Goal: Information Seeking & Learning: Understand process/instructions

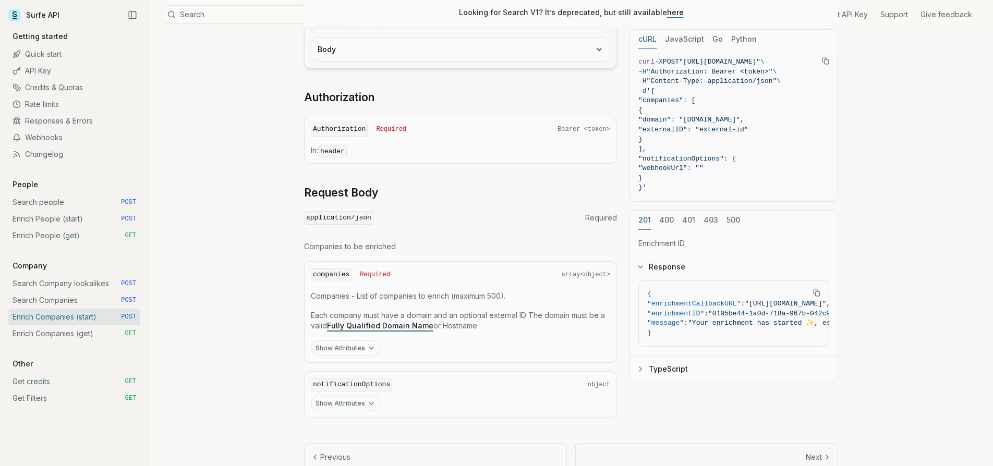
scroll to position [298, 0]
click at [52, 203] on link "Search people POST" at bounding box center [74, 202] width 132 height 17
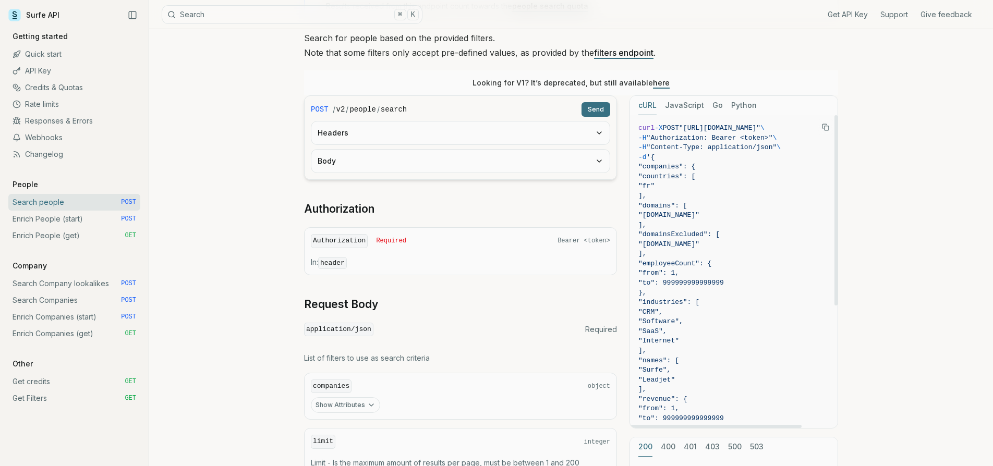
scroll to position [99, 0]
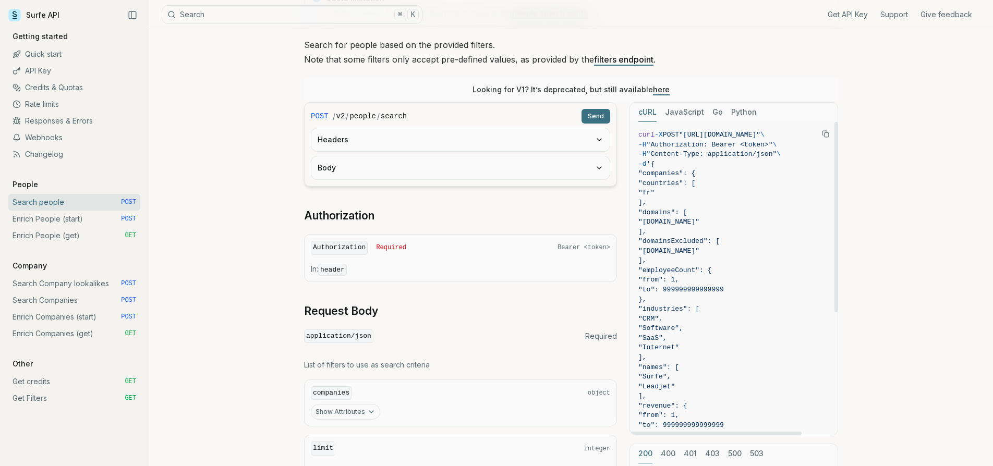
click at [654, 189] on span ""fr"" at bounding box center [646, 193] width 16 height 8
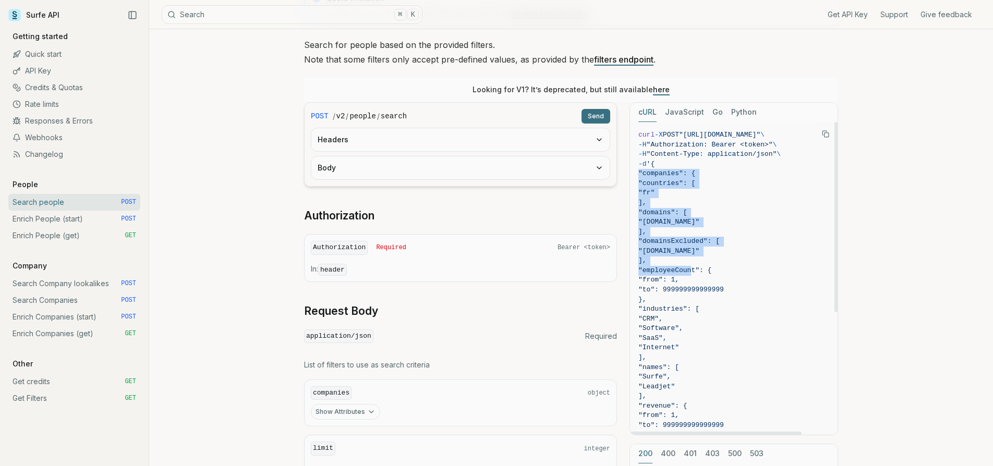
drag, startPoint x: 664, startPoint y: 166, endPoint x: 694, endPoint y: 268, distance: 107.2
click at [694, 268] on code "curl -X POST "[URL][DOMAIN_NAME]" \ -H "Authorization: Bearer <token>" \ -H "Co…" at bounding box center [733, 386] width 191 height 513
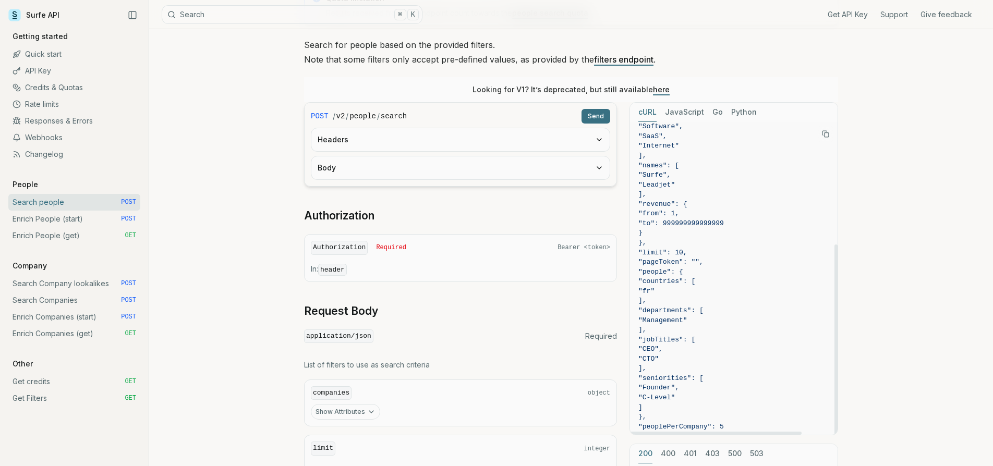
scroll to position [201, 0]
click at [646, 433] on span "}'" at bounding box center [642, 437] width 8 height 8
copy code "{ "companies": { "countries": [ "fr" ], "domains": [ "[DOMAIN_NAME]" ], "domain…"
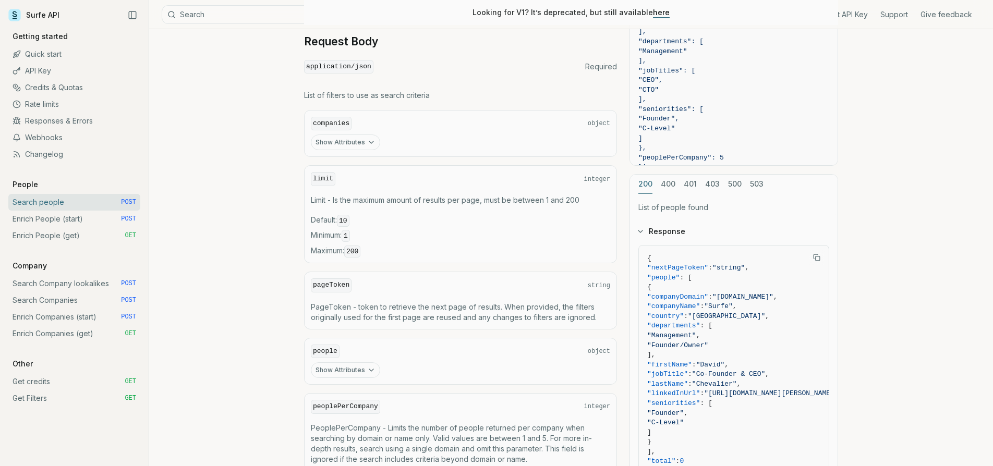
scroll to position [357, 0]
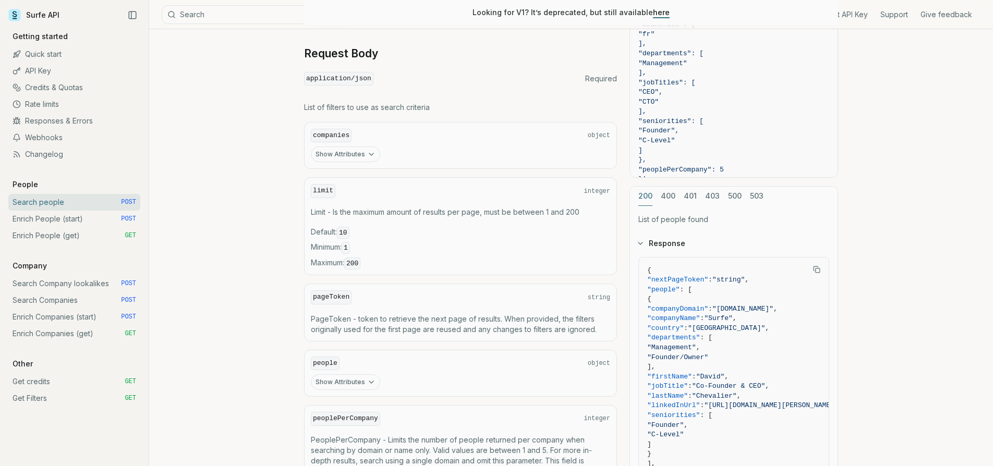
click at [367, 152] on icon "button" at bounding box center [371, 154] width 8 height 8
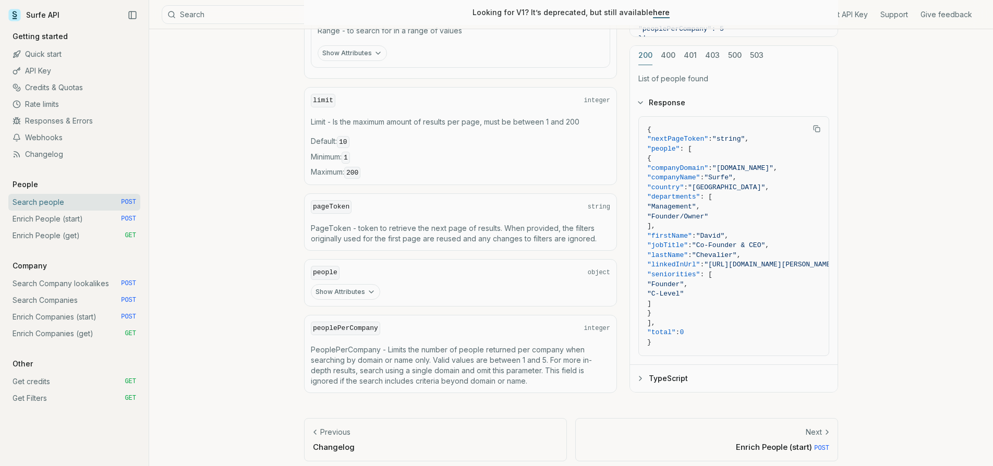
scroll to position [956, 0]
click at [362, 285] on button "Show Attributes" at bounding box center [345, 293] width 69 height 16
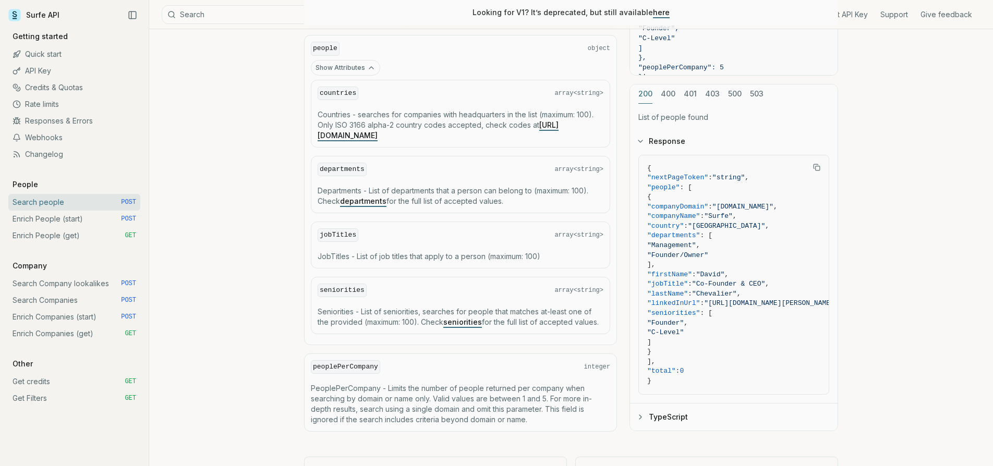
scroll to position [1181, 0]
click at [359, 196] on link "departments" at bounding box center [363, 200] width 46 height 9
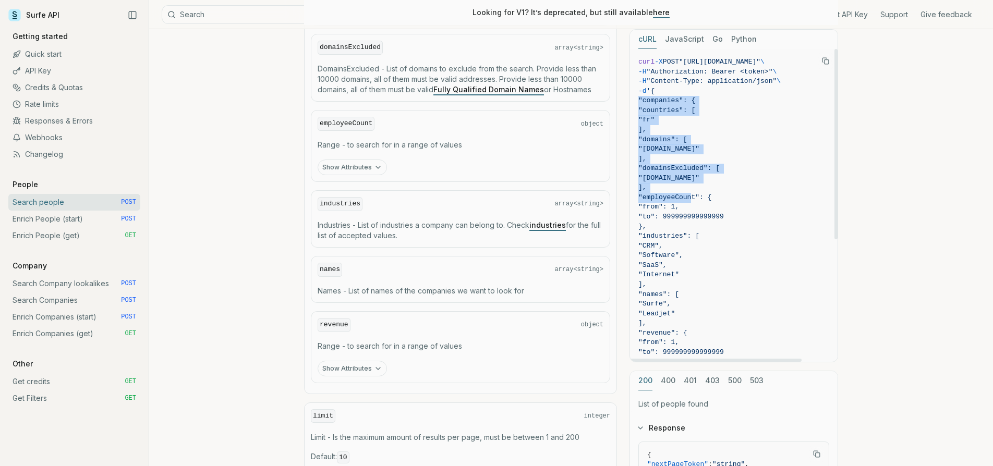
scroll to position [0, 0]
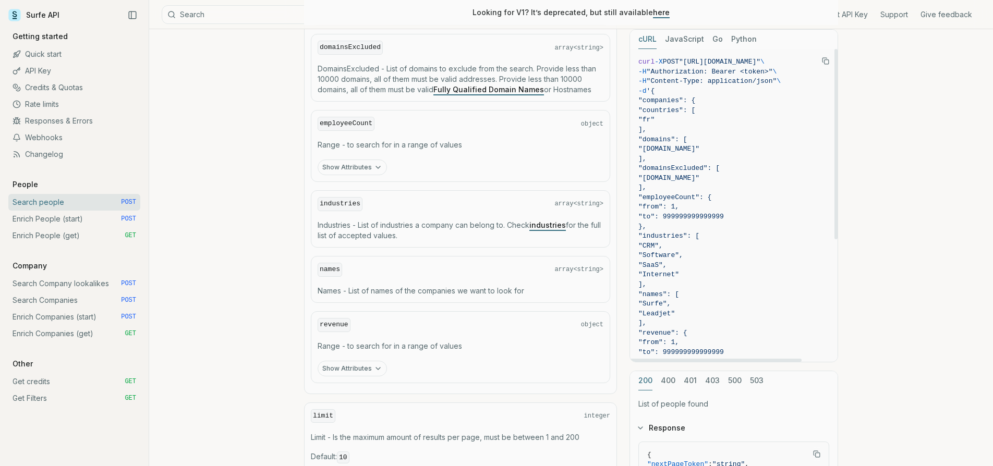
click at [654, 120] on span ""fr"" at bounding box center [646, 120] width 16 height 8
drag, startPoint x: 665, startPoint y: 90, endPoint x: 743, endPoint y: 200, distance: 135.4
click at [743, 200] on code "curl -X POST "[URL][DOMAIN_NAME]" \ -H "Authorization: Bearer <token>" \ -H "Co…" at bounding box center [733, 313] width 191 height 513
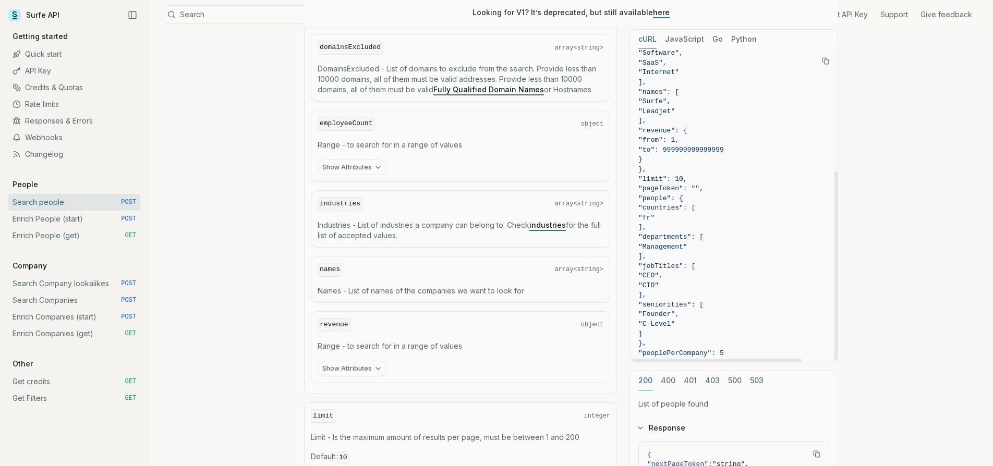
scroll to position [201, 0]
click at [646, 360] on span "}'" at bounding box center [642, 364] width 8 height 8
copy code "{ "companies": { "countries": [ "fr" ], "domains": [ "[DOMAIN_NAME]" ], "domain…"
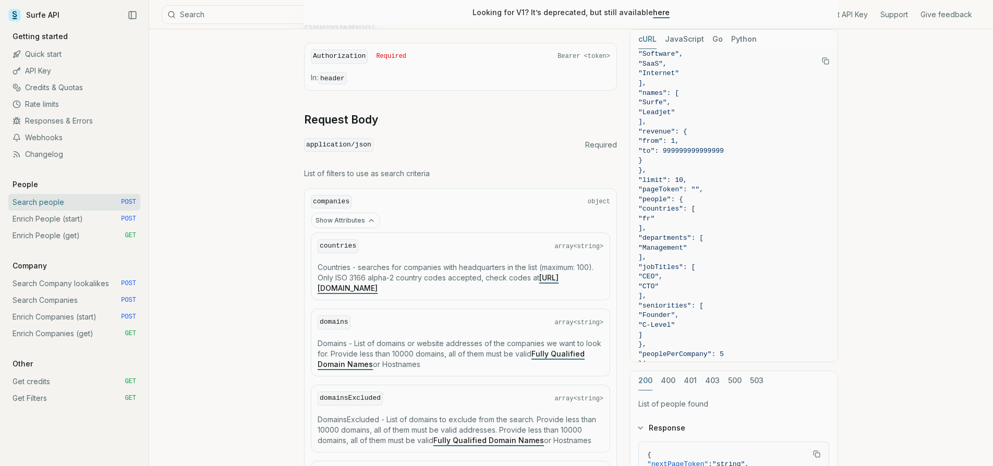
scroll to position [291, 0]
click at [334, 257] on div "countries array<string> Countries - searches for companies with headquarters in…" at bounding box center [460, 265] width 299 height 68
click at [334, 198] on code "companies" at bounding box center [331, 201] width 41 height 14
drag, startPoint x: 319, startPoint y: 261, endPoint x: 542, endPoint y: 283, distance: 224.2
click at [542, 283] on p "Countries - searches for companies with headquarters in the list (maximum: 100)…" at bounding box center [460, 276] width 286 height 31
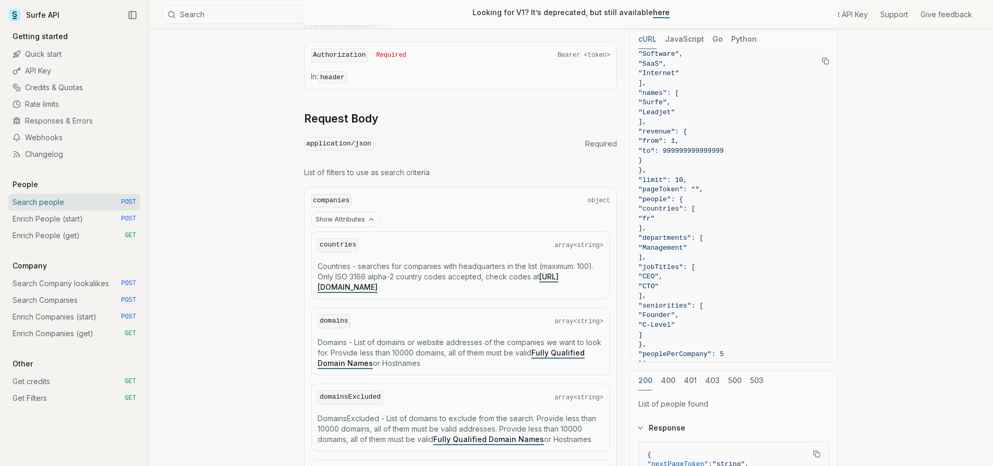
copy p "Countries - searches for companies with headquarters in the list (maximum: 100)…"
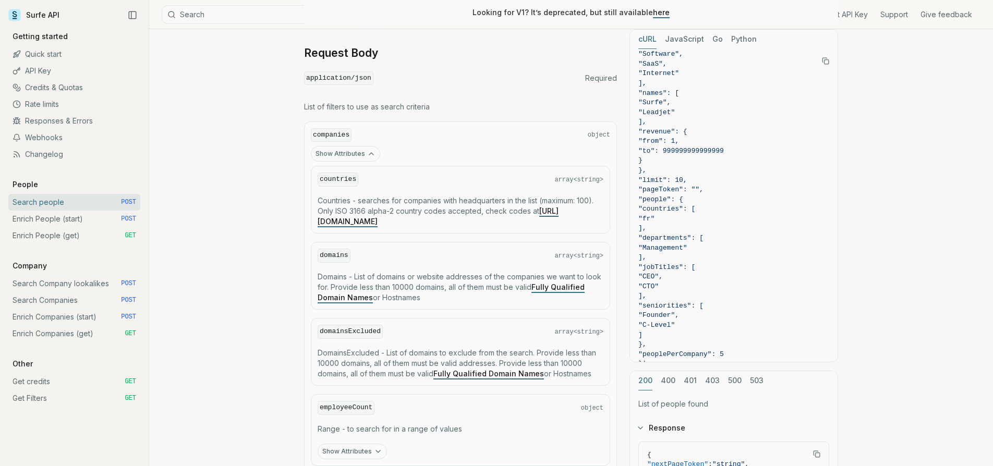
drag, startPoint x: 318, startPoint y: 272, endPoint x: 452, endPoint y: 297, distance: 136.3
click at [452, 297] on p "Domains - List of domains or website addresses of the companies we want to look…" at bounding box center [460, 287] width 286 height 31
copy p "Domains - List of domains or website addresses of the companies we want to look…"
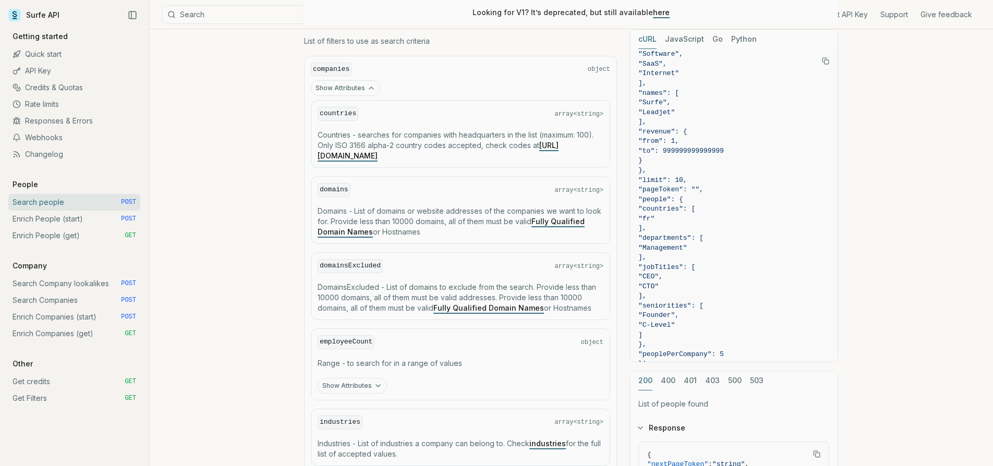
scroll to position [432, 0]
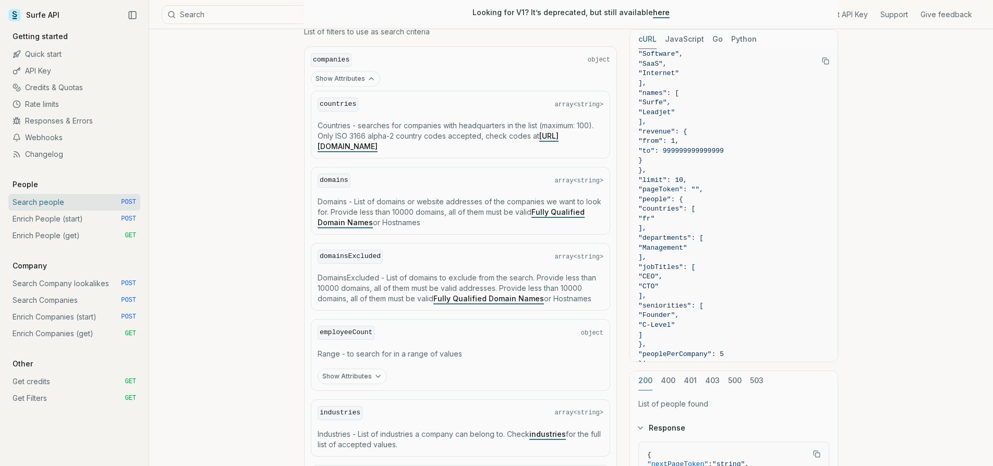
drag, startPoint x: 318, startPoint y: 273, endPoint x: 601, endPoint y: 294, distance: 283.3
click at [601, 294] on p "DomainsExcluded - List of domains to exclude from the search. Provide less than…" at bounding box center [460, 288] width 286 height 31
copy p "DomainsExcluded - List of domains to exclude from the search. Provide less than…"
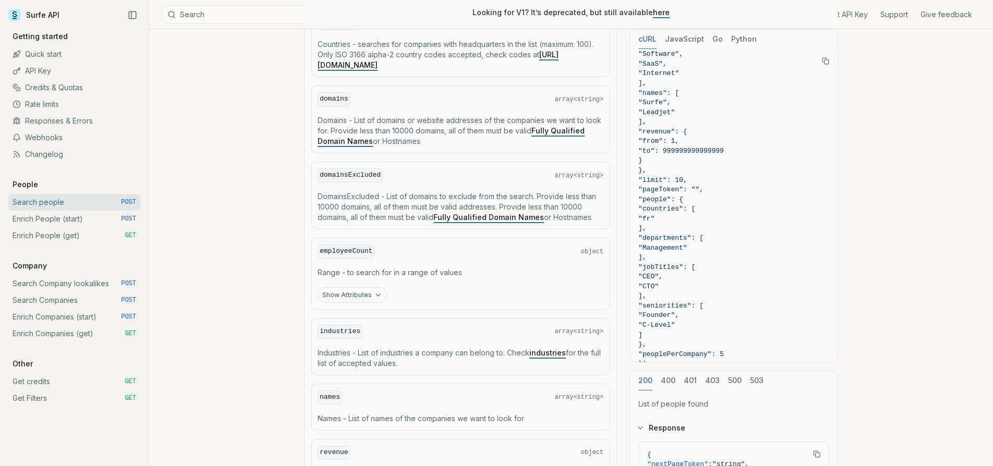
scroll to position [514, 0]
drag, startPoint x: 320, startPoint y: 246, endPoint x: 481, endPoint y: 266, distance: 161.9
click at [481, 266] on div "employeeCount object Range - to search for in a range of values Show Attributes" at bounding box center [460, 273] width 299 height 72
copy div "employeeCount object Range - to search for in a range of values"
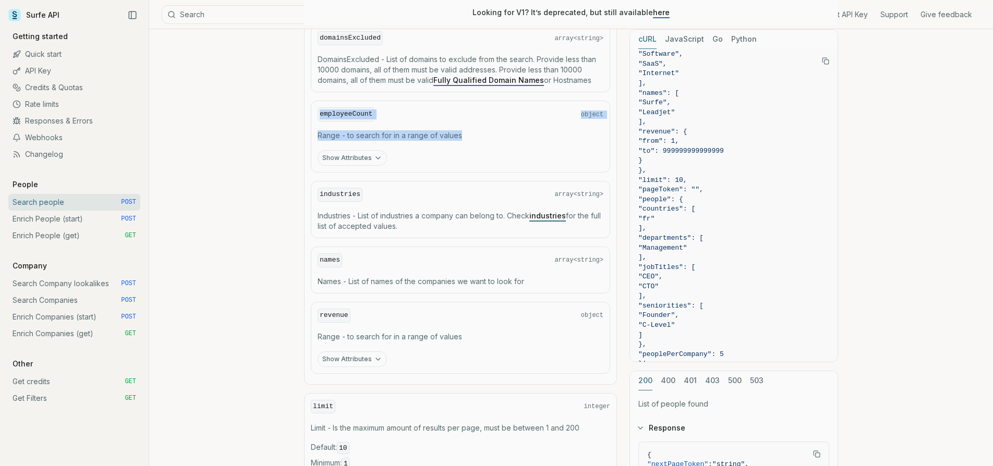
scroll to position [653, 0]
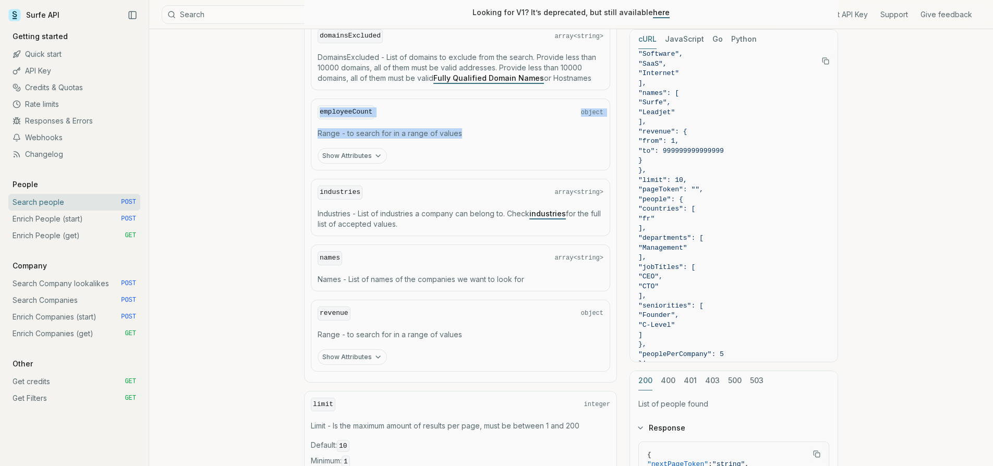
click at [364, 152] on button "Show Attributes" at bounding box center [351, 156] width 69 height 16
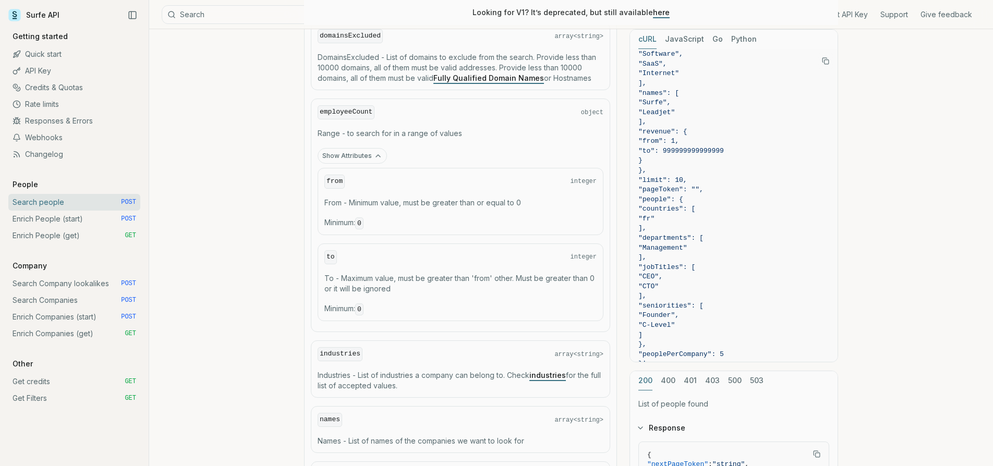
click at [336, 179] on code "from" at bounding box center [334, 182] width 20 height 14
drag, startPoint x: 327, startPoint y: 177, endPoint x: 439, endPoint y: 199, distance: 114.6
click at [439, 199] on div "from integer From - Minimum value, must be greater than or equal to 0 Minimum :…" at bounding box center [460, 201] width 286 height 67
click at [439, 199] on p "From - Minimum value, must be greater than or equal to 0" at bounding box center [460, 203] width 272 height 10
drag, startPoint x: 326, startPoint y: 201, endPoint x: 564, endPoint y: 199, distance: 237.7
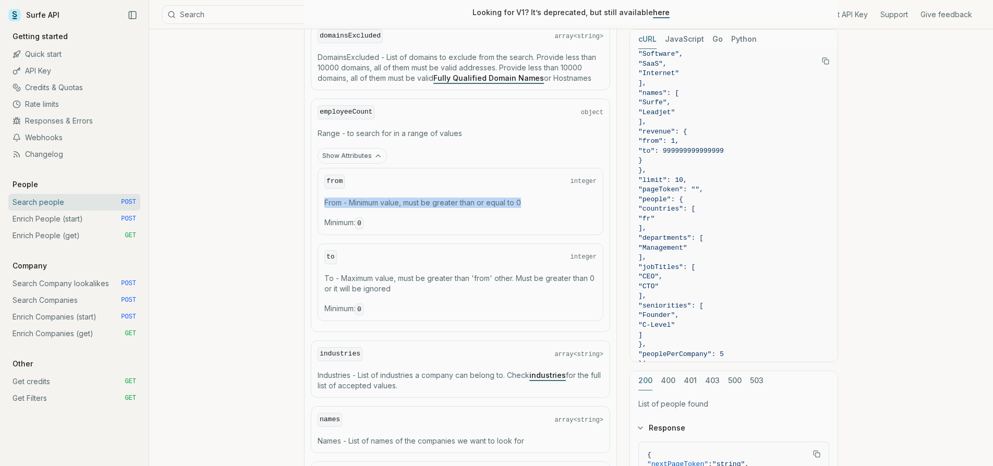
click at [564, 199] on p "From - Minimum value, must be greater than or equal to 0" at bounding box center [460, 203] width 272 height 10
copy p "From - Minimum value, must be greater than or equal to 0"
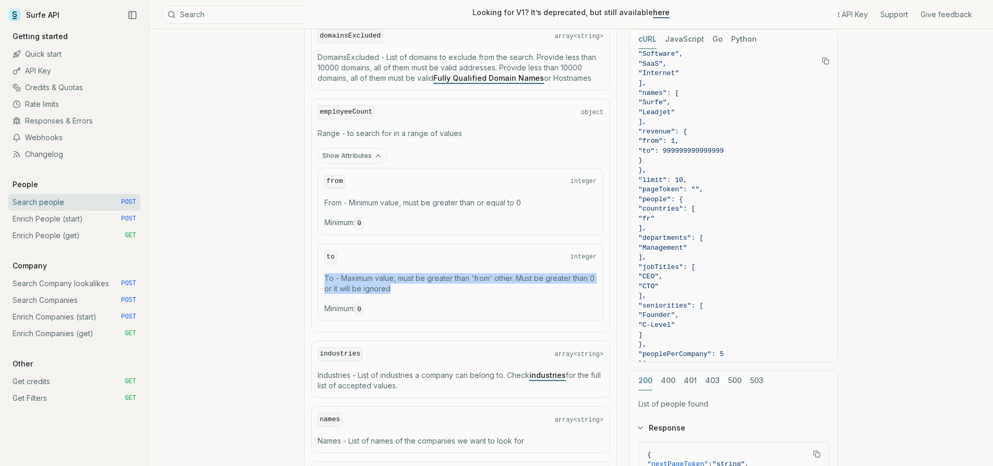
drag, startPoint x: 325, startPoint y: 272, endPoint x: 438, endPoint y: 281, distance: 113.0
click at [439, 282] on p "To - Maximum value, must be greater than 'from' other. Must be greater than 0 o…" at bounding box center [460, 283] width 272 height 21
copy p "To - Maximum value, must be greater than 'from' other. Must be greater than 0 o…"
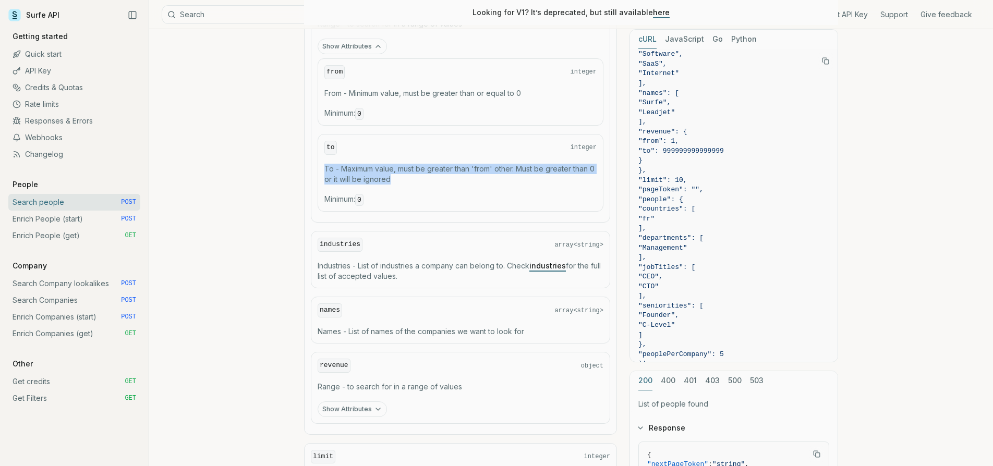
scroll to position [763, 0]
drag, startPoint x: 318, startPoint y: 259, endPoint x: 489, endPoint y: 285, distance: 173.1
click at [489, 285] on div "countries array<string> Countries - searches for companies with headquarters in…" at bounding box center [460, 91] width 299 height 663
copy p "Industries - List of industries a company can belong to. Check industries for t…"
click at [548, 260] on link "industries" at bounding box center [547, 264] width 36 height 9
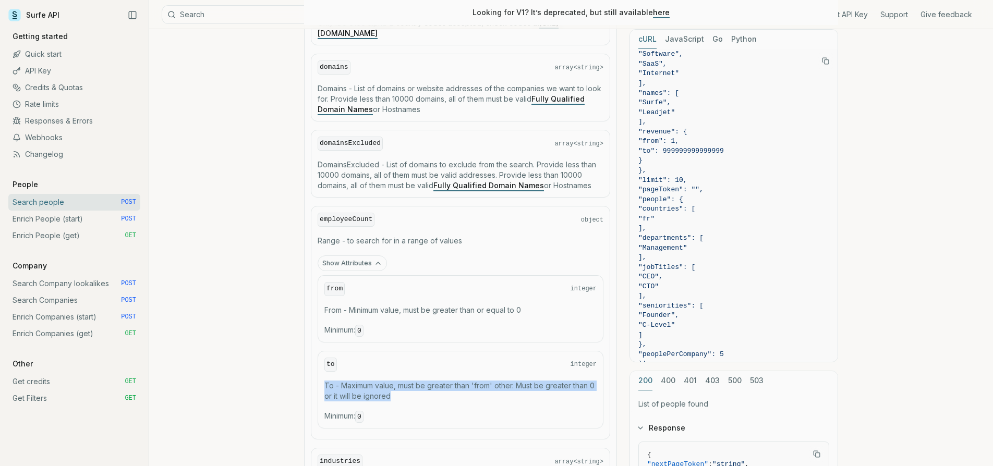
scroll to position [547, 0]
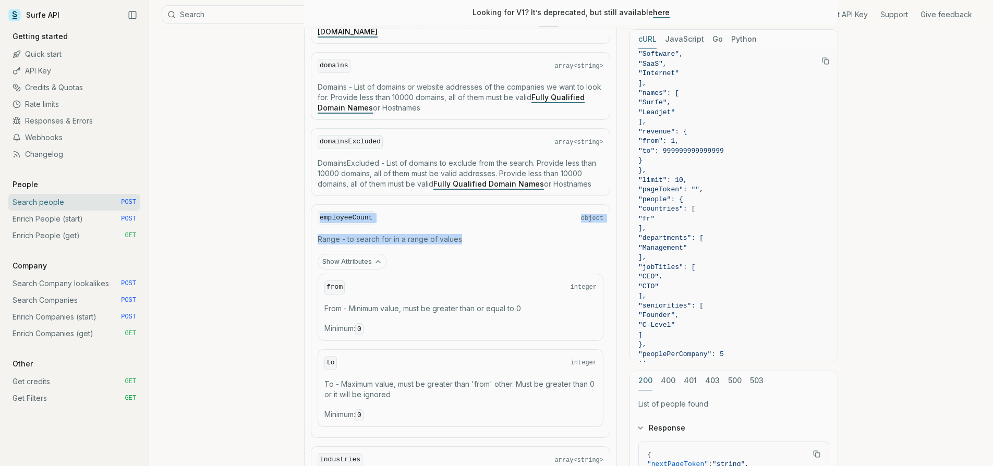
drag, startPoint x: 320, startPoint y: 213, endPoint x: 516, endPoint y: 239, distance: 197.8
click at [516, 239] on div "employeeCount object Range - to search for in a range of values Show Attributes…" at bounding box center [460, 321] width 299 height 234
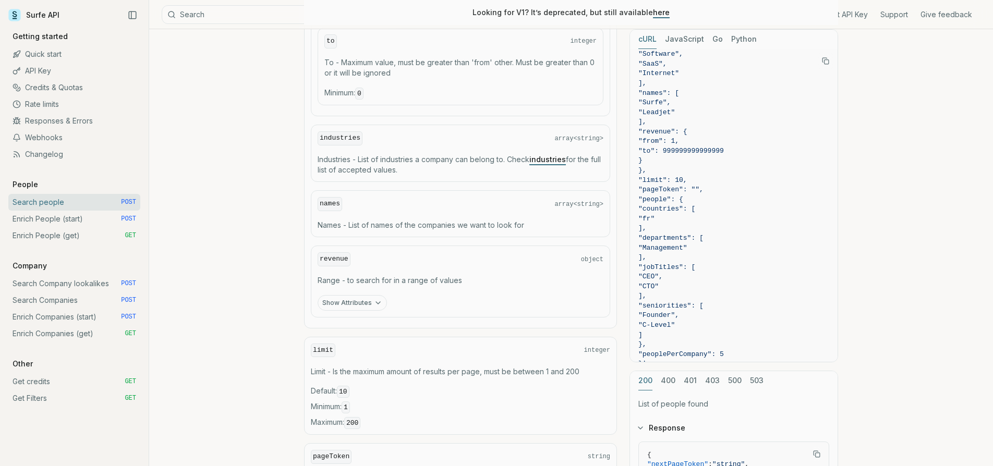
scroll to position [869, 0]
drag, startPoint x: 317, startPoint y: 218, endPoint x: 531, endPoint y: 215, distance: 214.3
click at [531, 215] on div "names array<string> Names - List of names of the companies we want to look for" at bounding box center [460, 213] width 299 height 47
copy p "Names - List of names of the companies we want to look for"
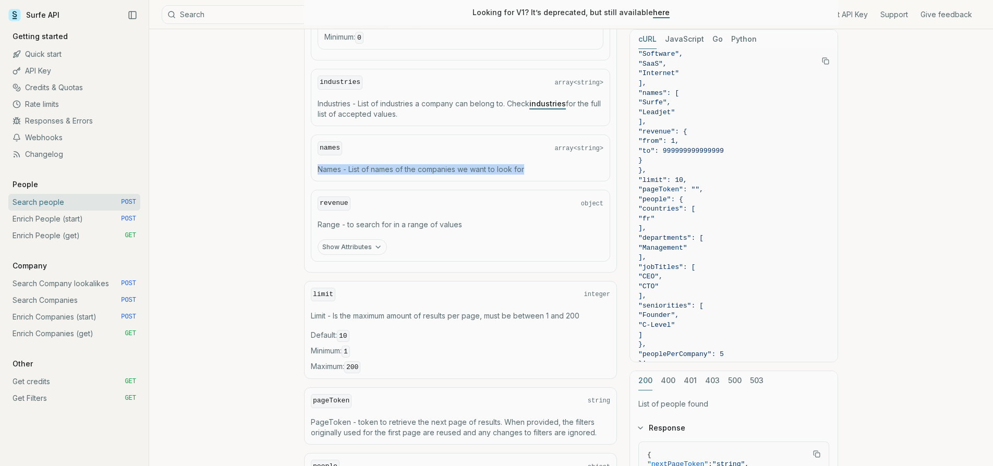
scroll to position [925, 0]
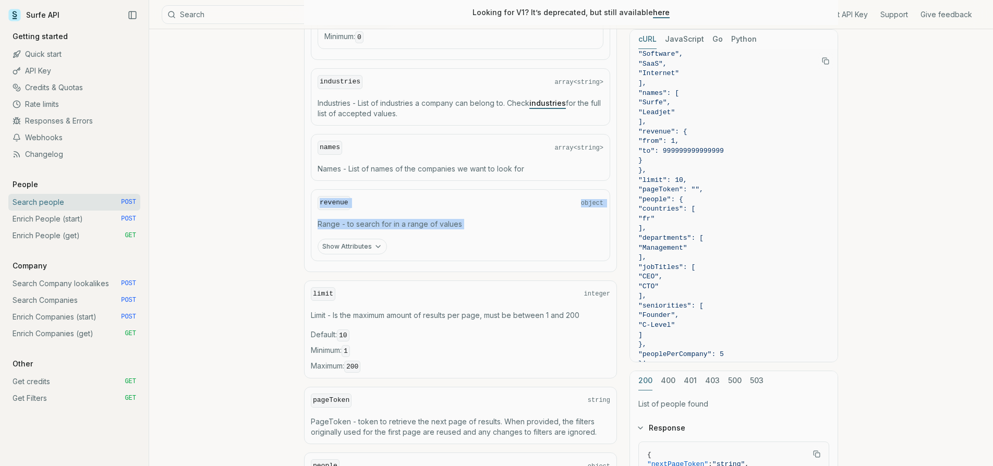
drag, startPoint x: 320, startPoint y: 196, endPoint x: 496, endPoint y: 224, distance: 178.4
click at [496, 224] on div "revenue object Range - to search for in a range of values Show Attributes" at bounding box center [460, 225] width 299 height 72
click at [360, 240] on button "Show Attributes" at bounding box center [351, 247] width 69 height 16
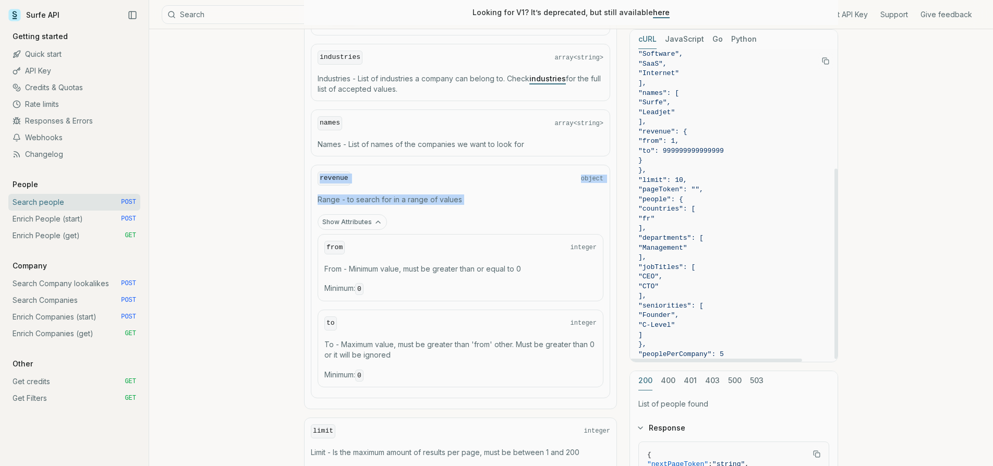
scroll to position [189, 1]
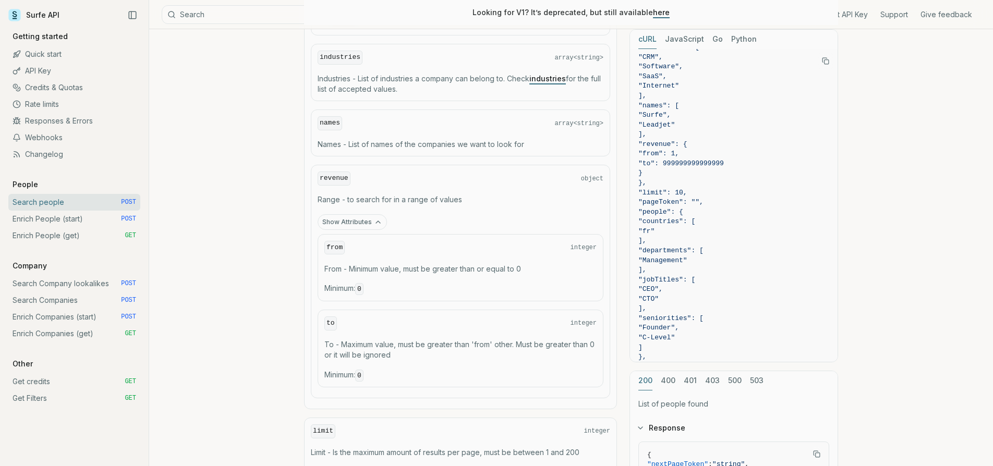
click at [465, 215] on div "Show Attributes from integer From - Minimum value, must be greater than or equa…" at bounding box center [460, 302] width 286 height 177
drag, startPoint x: 320, startPoint y: 170, endPoint x: 499, endPoint y: 193, distance: 181.3
click at [499, 193] on div "revenue object Range - to search for in a range of values Show Attributes from …" at bounding box center [460, 282] width 299 height 234
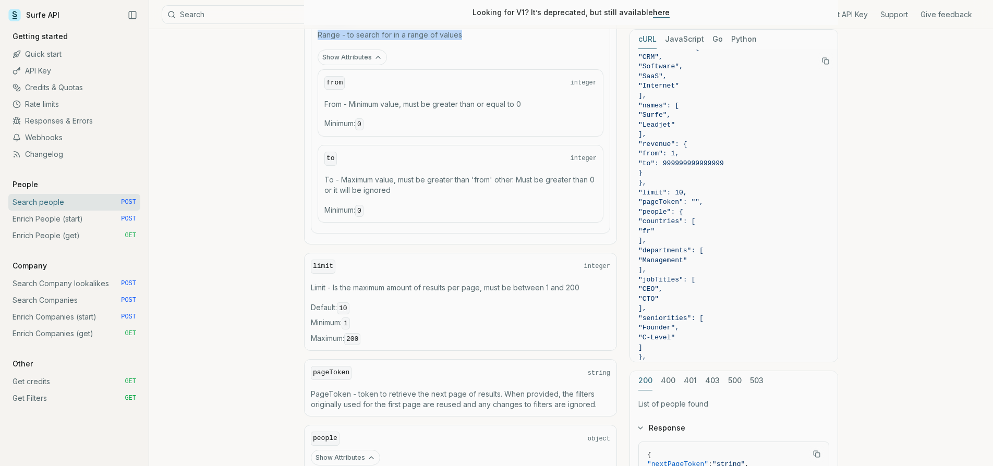
scroll to position [1126, 0]
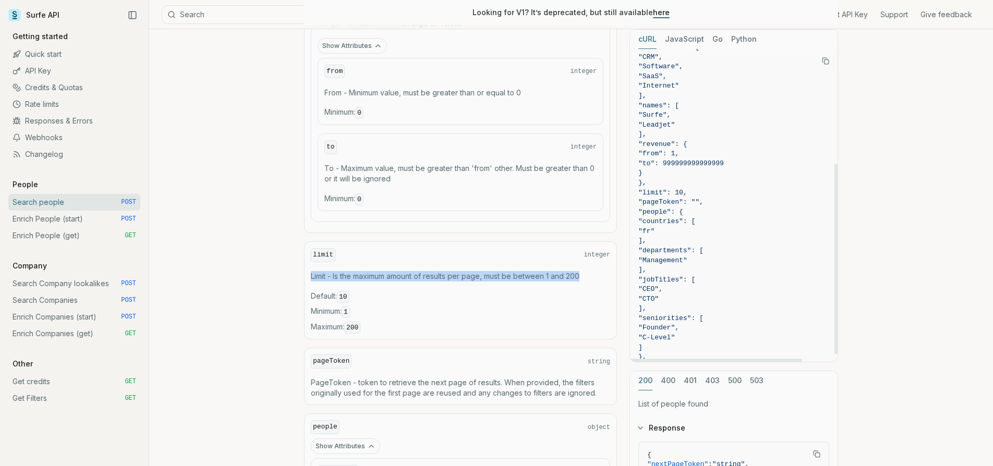
drag, startPoint x: 310, startPoint y: 266, endPoint x: 587, endPoint y: 263, distance: 276.8
click at [587, 263] on div "limit integer Limit - Is the maximum amount of results per page, must be betwee…" at bounding box center [460, 290] width 313 height 98
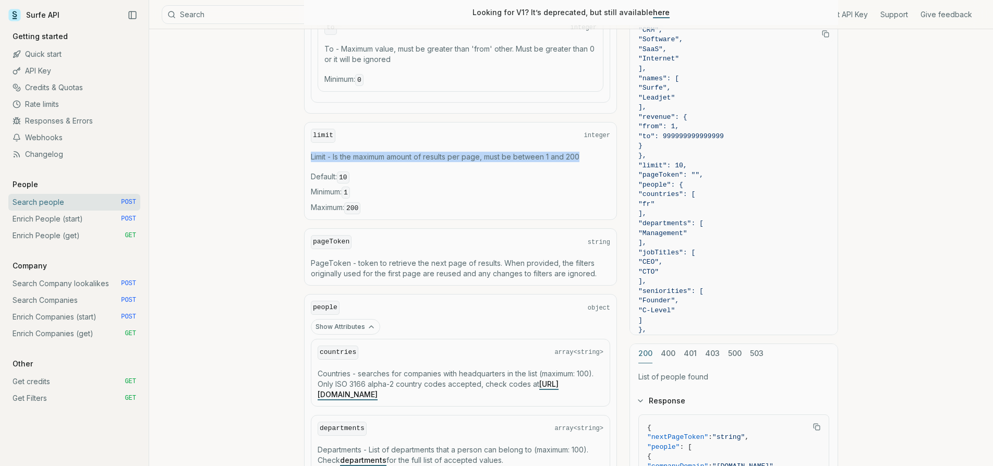
scroll to position [1256, 0]
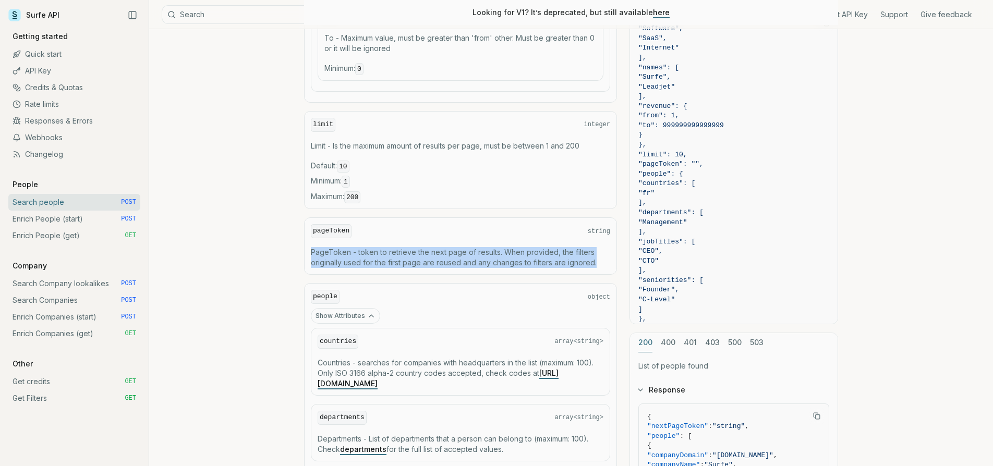
drag, startPoint x: 312, startPoint y: 239, endPoint x: 604, endPoint y: 249, distance: 292.1
click at [604, 249] on p "PageToken - token to retrieve the next page of results. When provided, the filt…" at bounding box center [460, 257] width 299 height 21
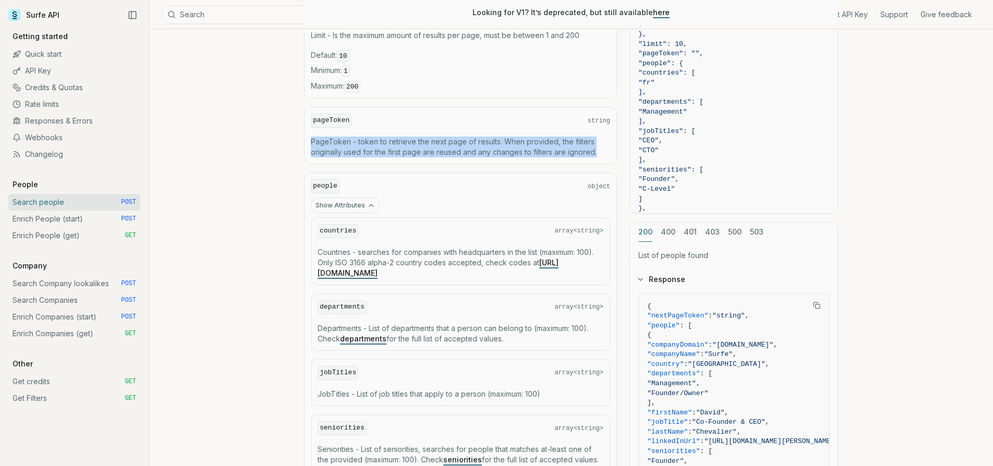
scroll to position [1369, 0]
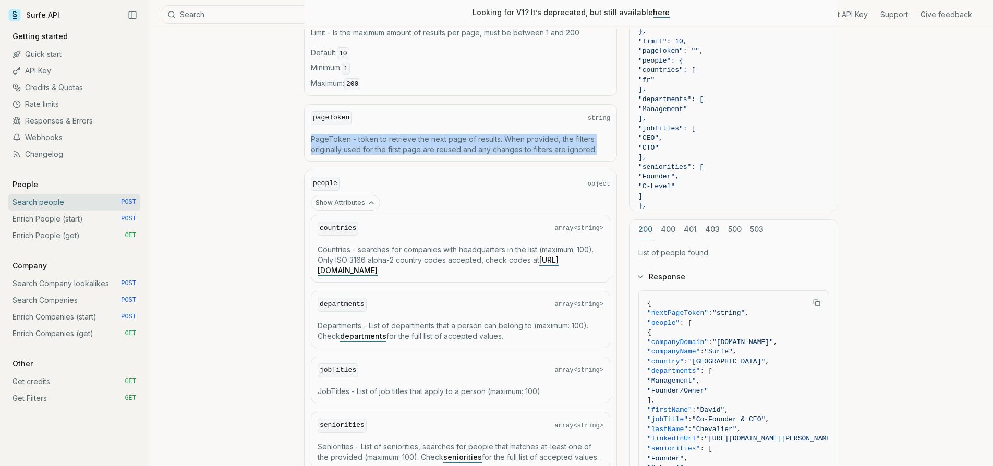
drag, startPoint x: 317, startPoint y: 236, endPoint x: 542, endPoint y: 259, distance: 225.9
click at [542, 259] on p "Countries - searches for companies with headquarters in the list (maximum: 100)…" at bounding box center [460, 260] width 286 height 31
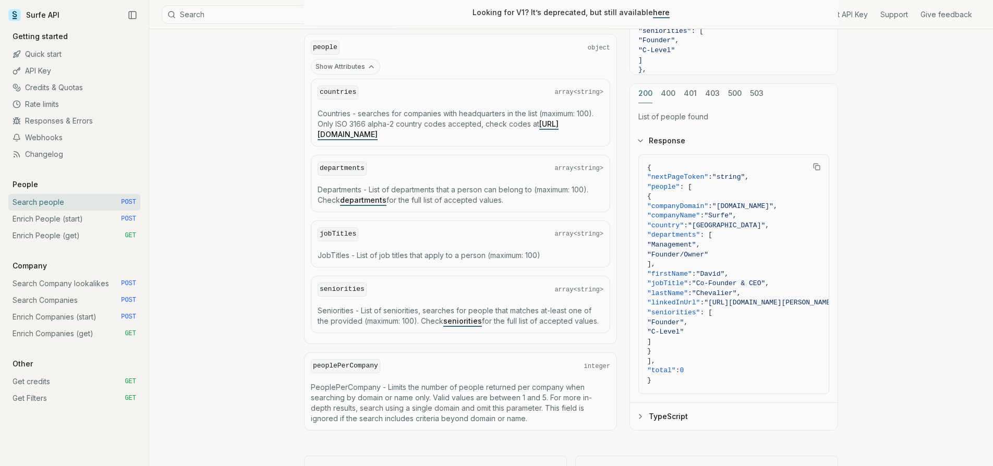
scroll to position [1506, 0]
drag, startPoint x: 320, startPoint y: 154, endPoint x: 353, endPoint y: 158, distance: 34.1
click at [353, 161] on code "departments" at bounding box center [341, 168] width 49 height 14
drag, startPoint x: 318, startPoint y: 176, endPoint x: 541, endPoint y: 191, distance: 223.1
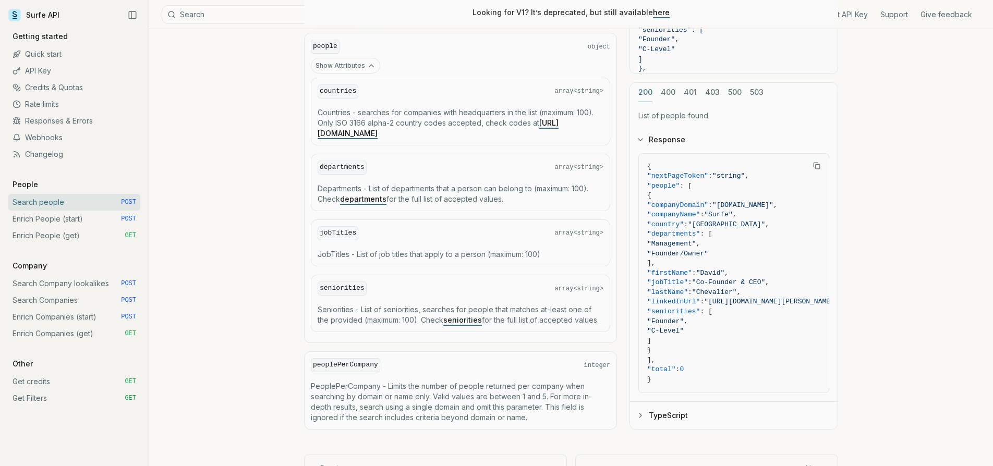
click at [541, 191] on p "Departments - List of departments that a person can belong to (maximum: 100). C…" at bounding box center [460, 194] width 286 height 21
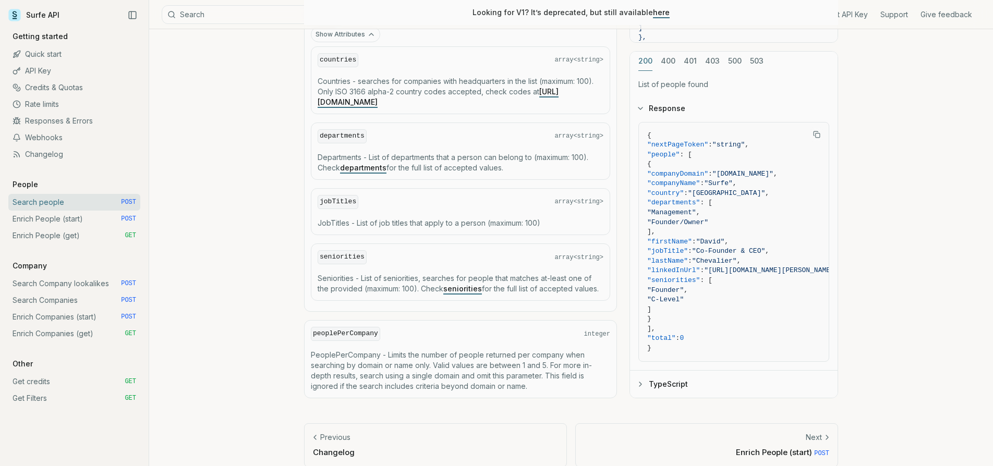
scroll to position [1537, 0]
drag, startPoint x: 317, startPoint y: 209, endPoint x: 549, endPoint y: 213, distance: 231.5
click at [549, 218] on p "JobTitles - List of job titles that apply to a person (maximum: 100)" at bounding box center [460, 223] width 286 height 10
drag, startPoint x: 318, startPoint y: 266, endPoint x: 607, endPoint y: 275, distance: 289.5
click at [607, 275] on div "seniorities array<string> Seniorities - List of seniorities, searches for peopl…" at bounding box center [460, 272] width 299 height 57
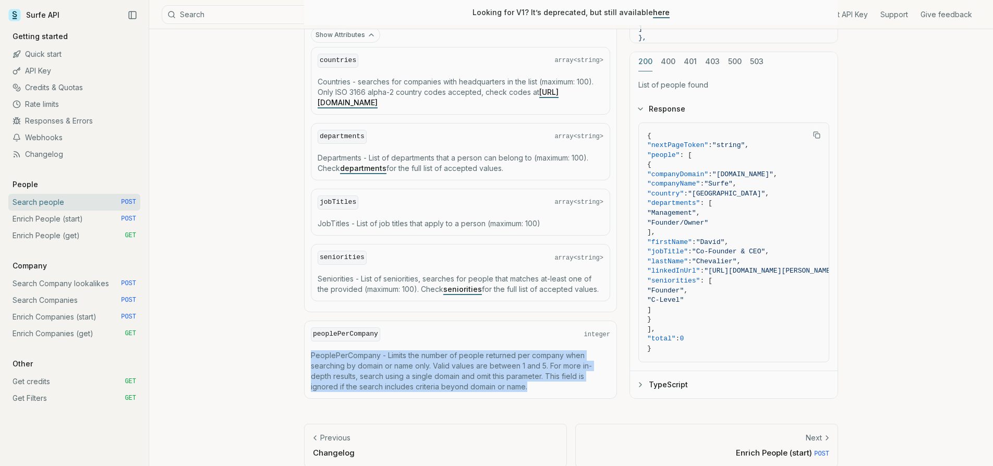
drag, startPoint x: 312, startPoint y: 342, endPoint x: 567, endPoint y: 371, distance: 257.1
click at [567, 371] on p "PeoplePerCompany - Limits the number of people returned per company when search…" at bounding box center [460, 371] width 299 height 42
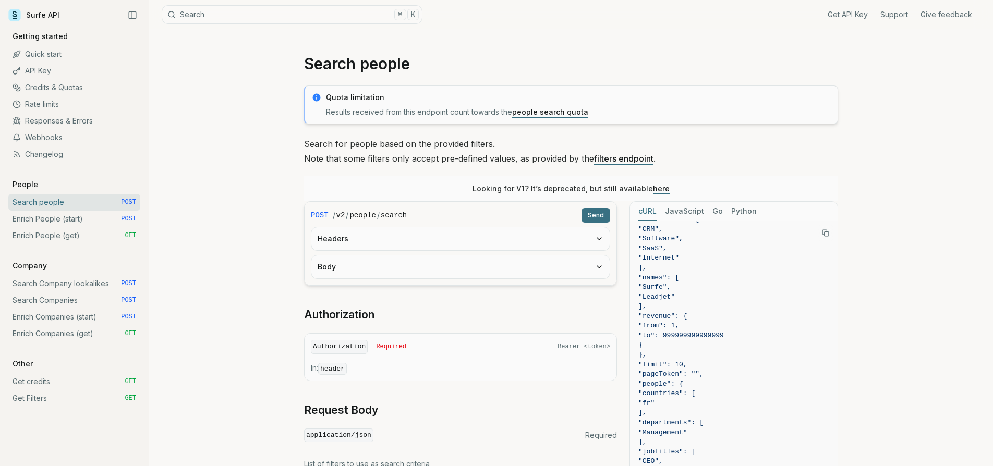
scroll to position [0, 0]
